Goal: Find specific page/section: Find specific page/section

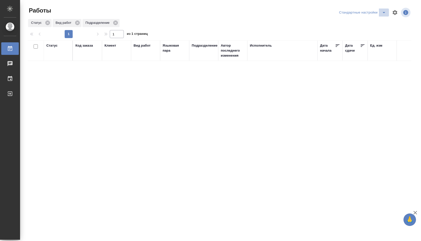
click at [380, 14] on span "split button" at bounding box center [384, 13] width 8 height 6
click at [372, 23] on li "В работе" at bounding box center [362, 23] width 52 height 8
click at [378, 12] on div "В работе" at bounding box center [375, 13] width 27 height 8
click at [383, 11] on icon "split button" at bounding box center [384, 13] width 6 height 6
click at [371, 21] on li "Стандартные настройки" at bounding box center [375, 23] width 48 height 8
